Goal: Transaction & Acquisition: Purchase product/service

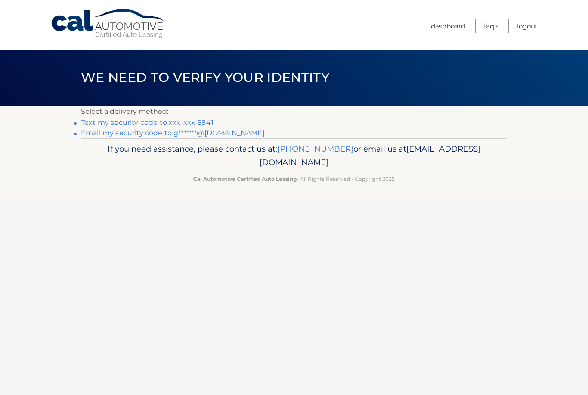
click at [201, 119] on link "Text my security code to xxx-xxx-5841" at bounding box center [147, 122] width 133 height 8
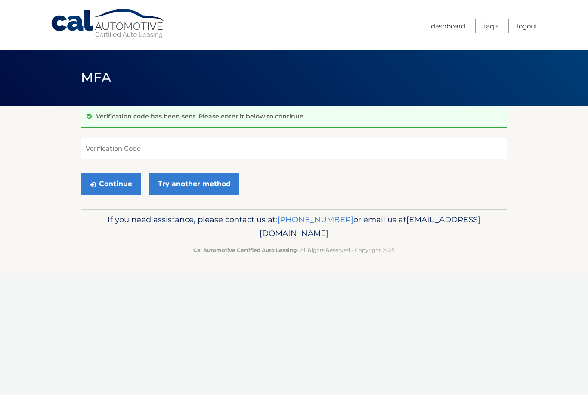
click at [247, 151] on input "Verification Code" at bounding box center [294, 149] width 426 height 22
type input "436093"
click at [118, 185] on button "Continue" at bounding box center [111, 184] width 60 height 22
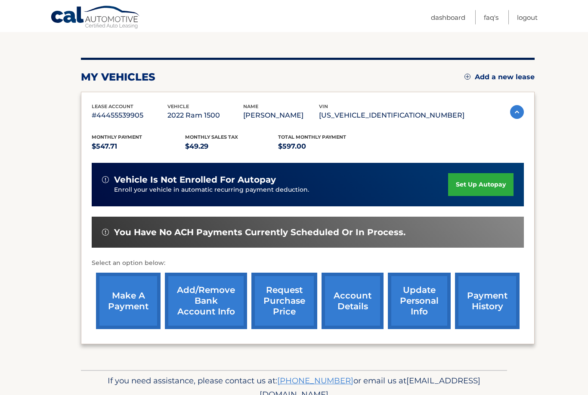
scroll to position [94, 0]
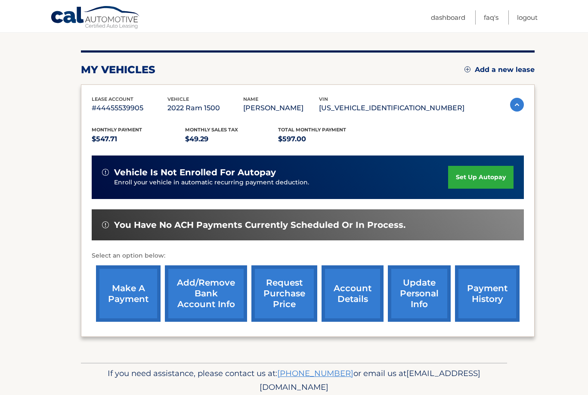
click at [135, 294] on link "make a payment" at bounding box center [128, 293] width 65 height 56
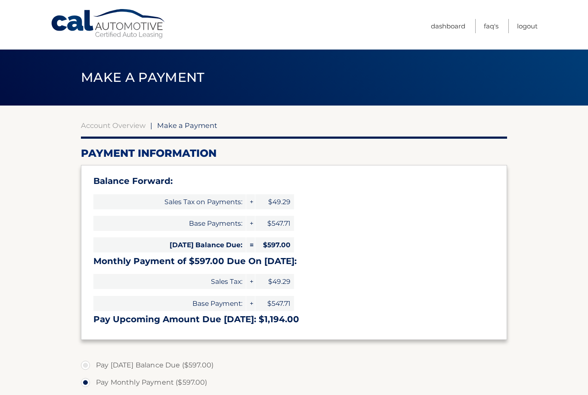
select select "YWRkYjk5ZDMtM2FmNS00MTAwLWE4MzctOGQ5ZWNmN2NkOWE1"
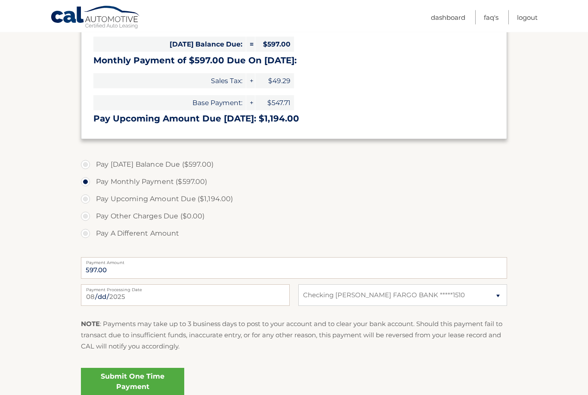
scroll to position [201, 0]
click at [351, 296] on select "Select Bank Account Checking WELLS FARGO BANK *****1510" at bounding box center [402, 295] width 209 height 22
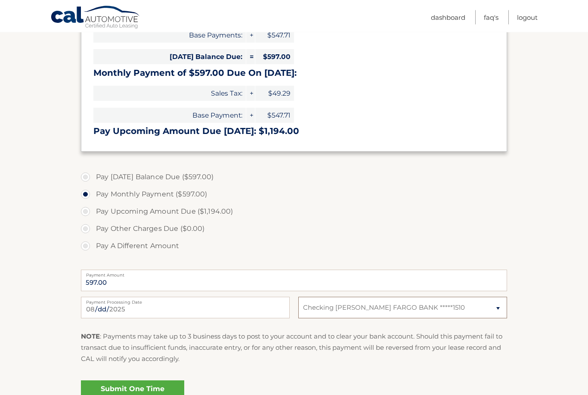
scroll to position [191, 0]
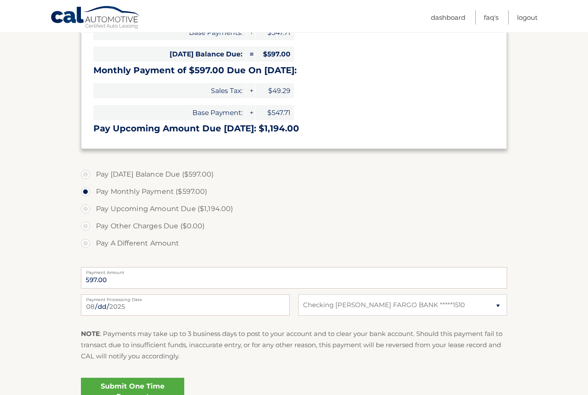
click at [154, 394] on link "Submit One Time Payment" at bounding box center [132, 392] width 103 height 28
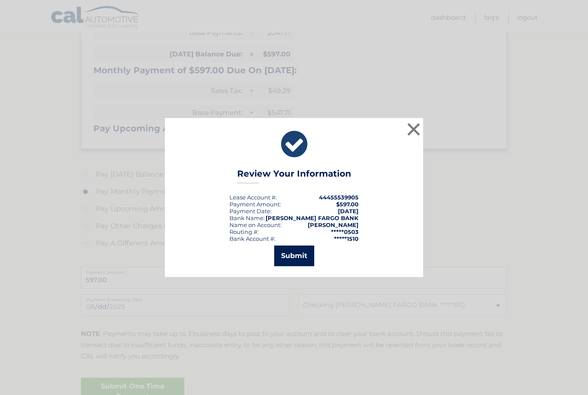
click at [304, 266] on button "Submit" at bounding box center [294, 255] width 40 height 21
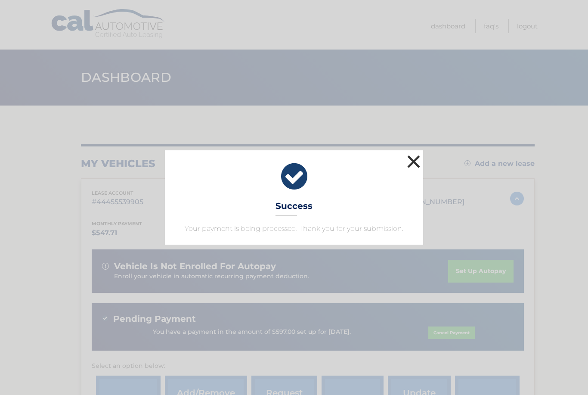
click at [416, 164] on button "×" at bounding box center [413, 161] width 17 height 17
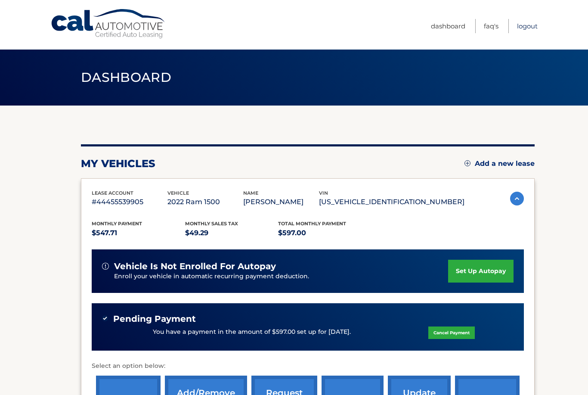
click at [534, 21] on link "Logout" at bounding box center [527, 26] width 21 height 14
